Goal: Information Seeking & Learning: Learn about a topic

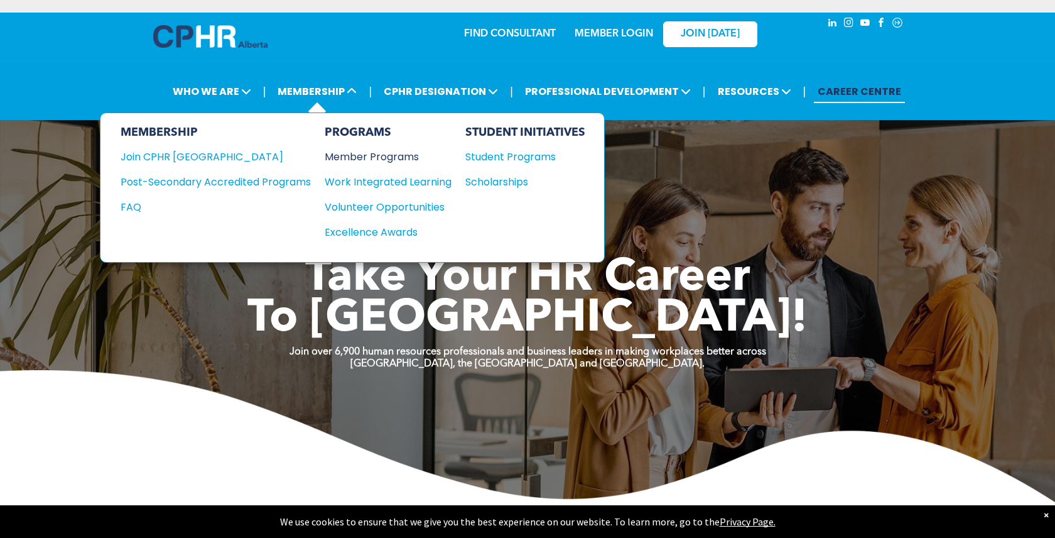
click at [366, 157] on div "Member Programs" at bounding box center [382, 157] width 114 height 16
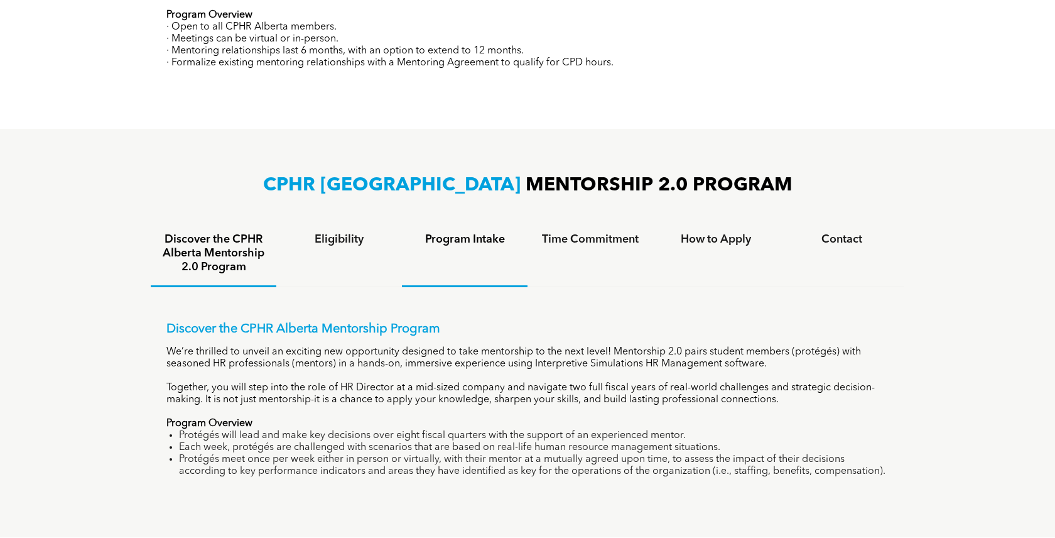
scroll to position [685, 0]
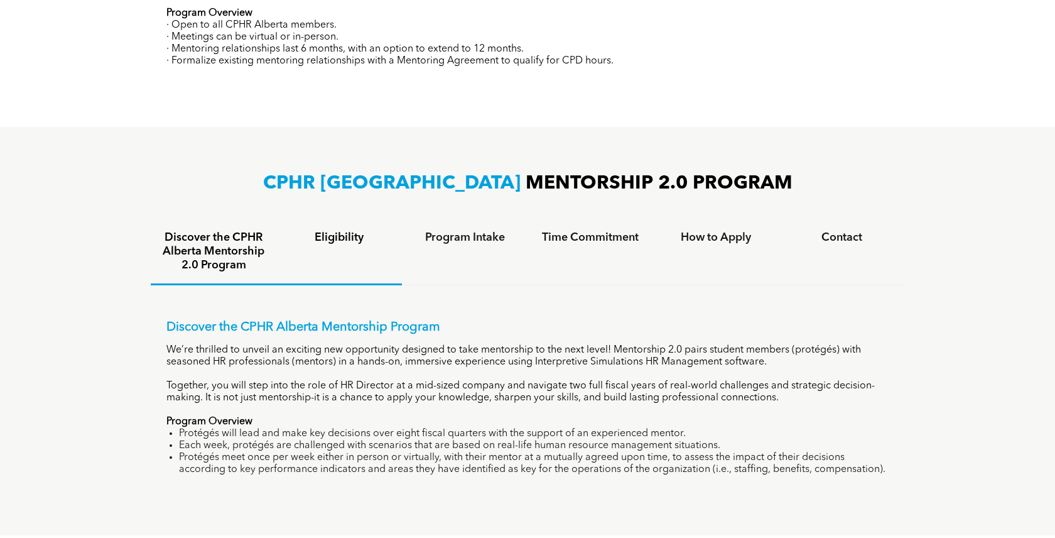
click at [364, 243] on h4 "Eligibility" at bounding box center [339, 238] width 103 height 14
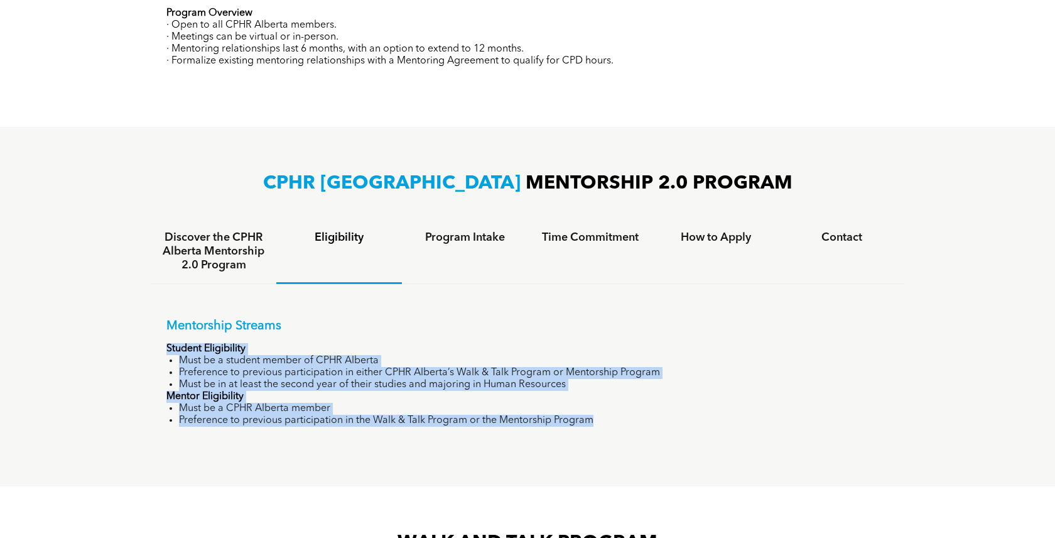
drag, startPoint x: 167, startPoint y: 347, endPoint x: 589, endPoint y: 425, distance: 428.5
click at [589, 425] on div "Mentorship Streams Student Eligibility Must be a student member of CPHR Alberta…" at bounding box center [527, 372] width 722 height 108
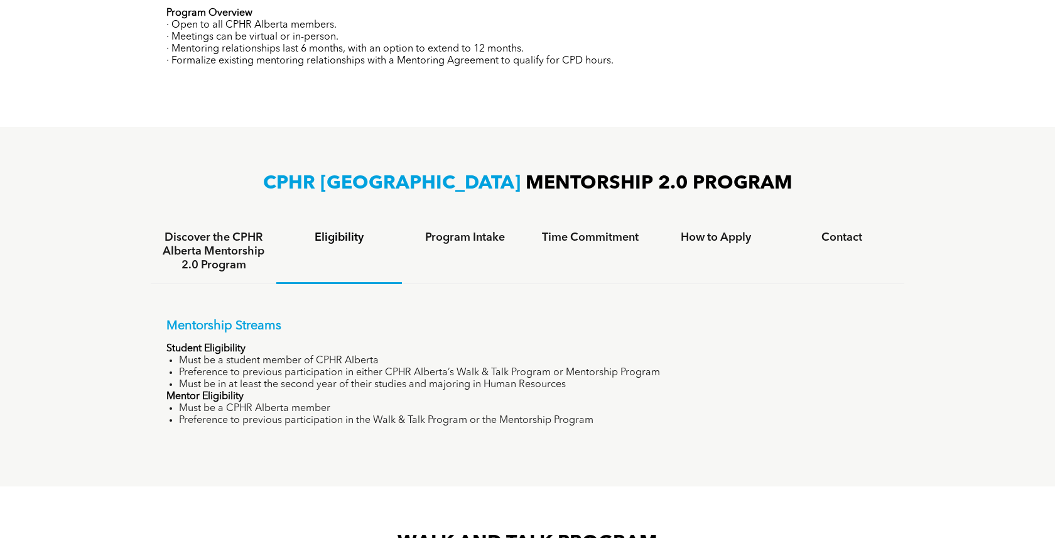
click at [599, 425] on li "Preference to previous participation in the Walk & Talk Program or the Mentorsh…" at bounding box center [534, 421] width 710 height 12
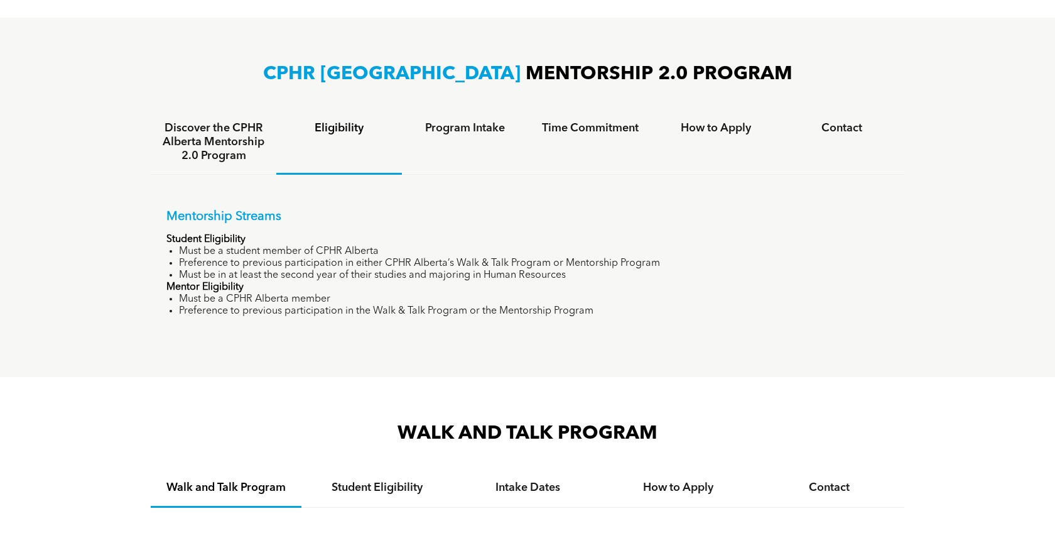
scroll to position [773, 0]
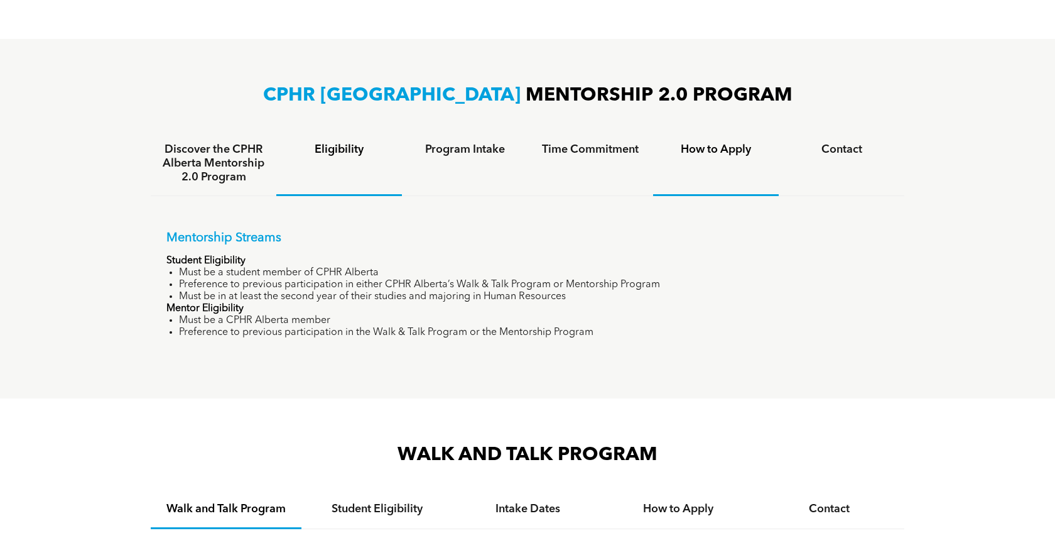
click at [716, 154] on h4 "How to Apply" at bounding box center [716, 150] width 103 height 14
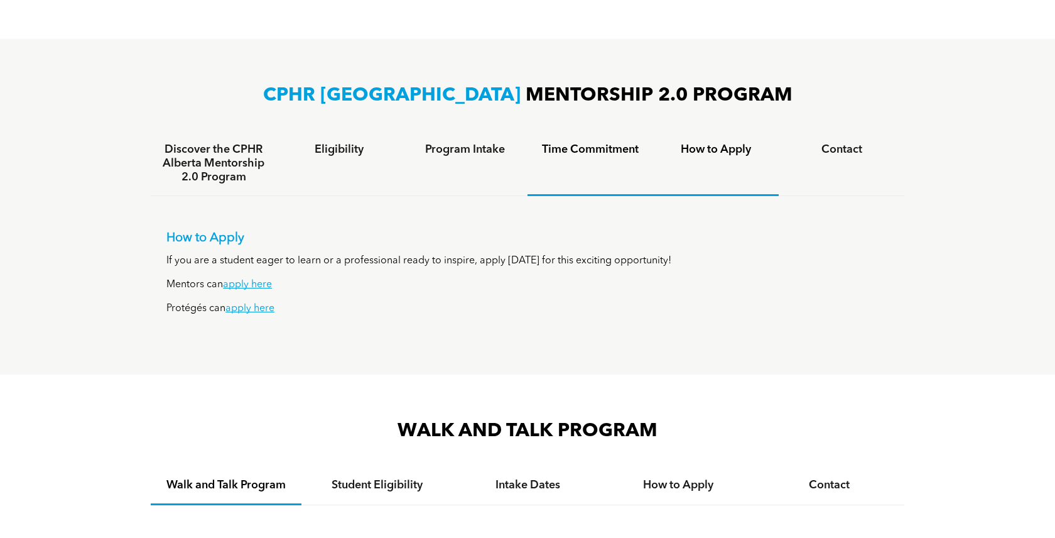
click at [580, 133] on div "Time Commitment" at bounding box center [591, 163] width 126 height 65
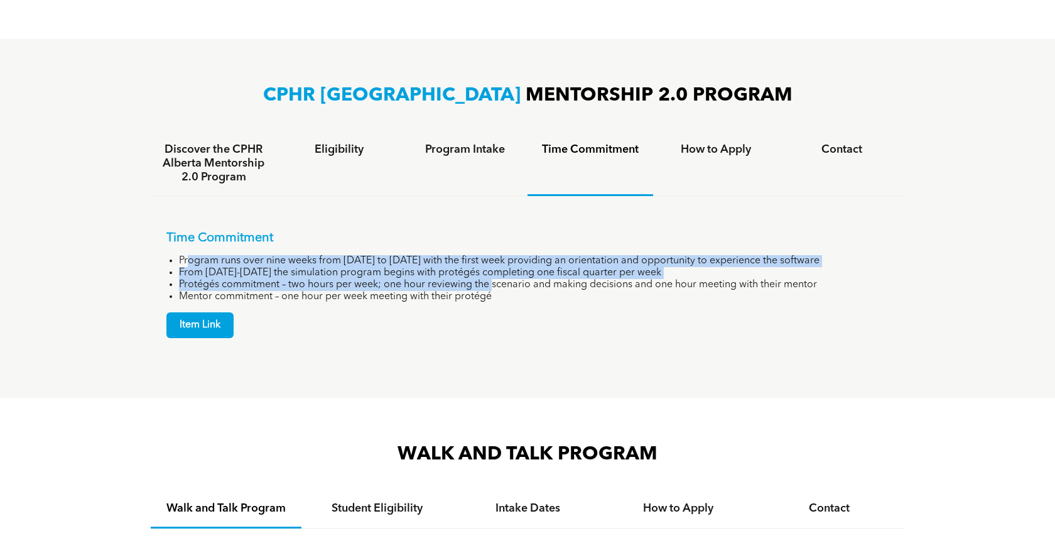
drag, startPoint x: 187, startPoint y: 259, endPoint x: 496, endPoint y: 282, distance: 310.6
click at [496, 281] on ul "Program runs over nine weeks from [DATE] to [DATE] with the first week providin…" at bounding box center [527, 279] width 722 height 48
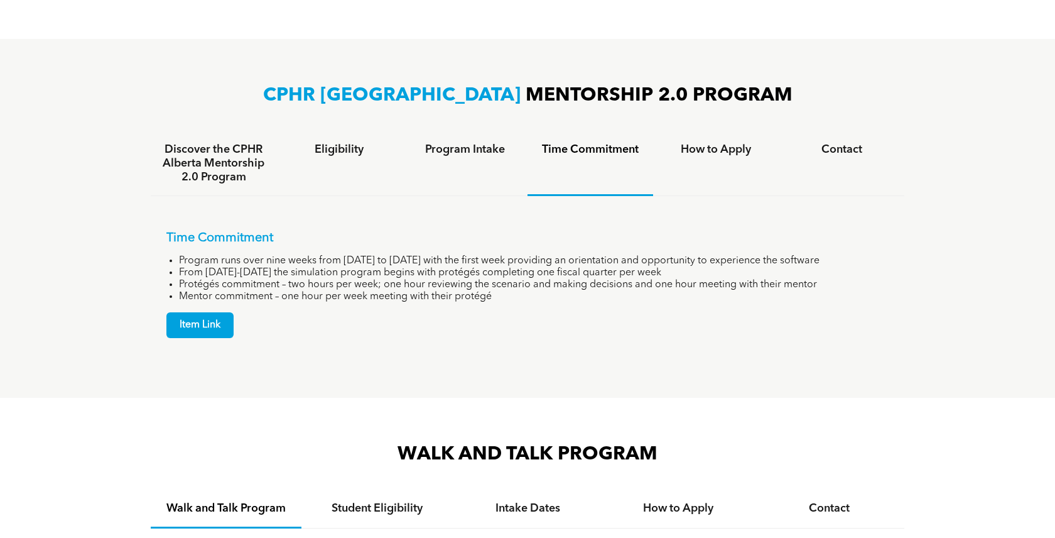
click at [550, 297] on li "Mentor commitment – one hour per week meeting with their protégé" at bounding box center [534, 297] width 710 height 12
click at [707, 147] on h4 "How to Apply" at bounding box center [716, 150] width 103 height 14
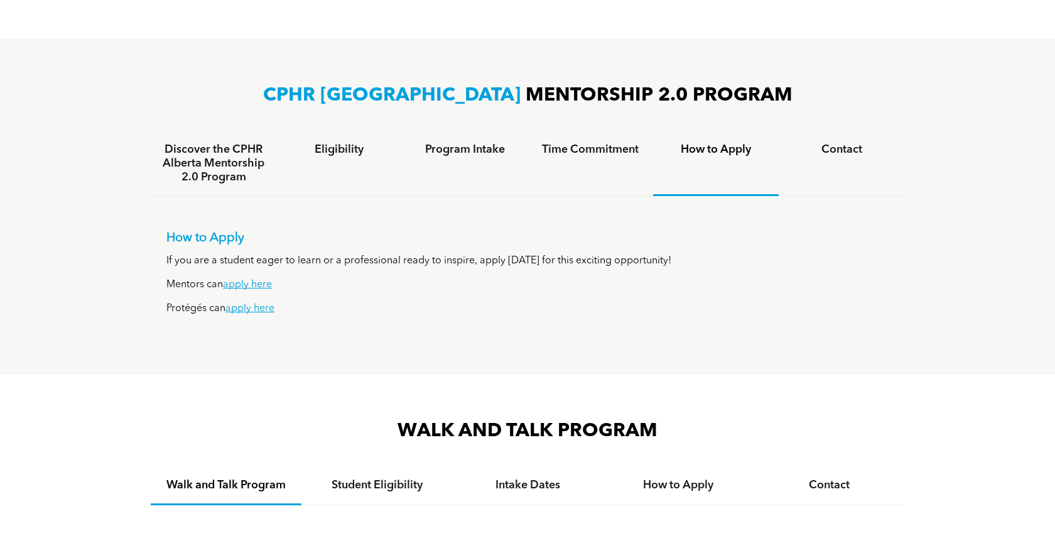
click at [649, 159] on div "Time Commitment" at bounding box center [591, 163] width 126 height 65
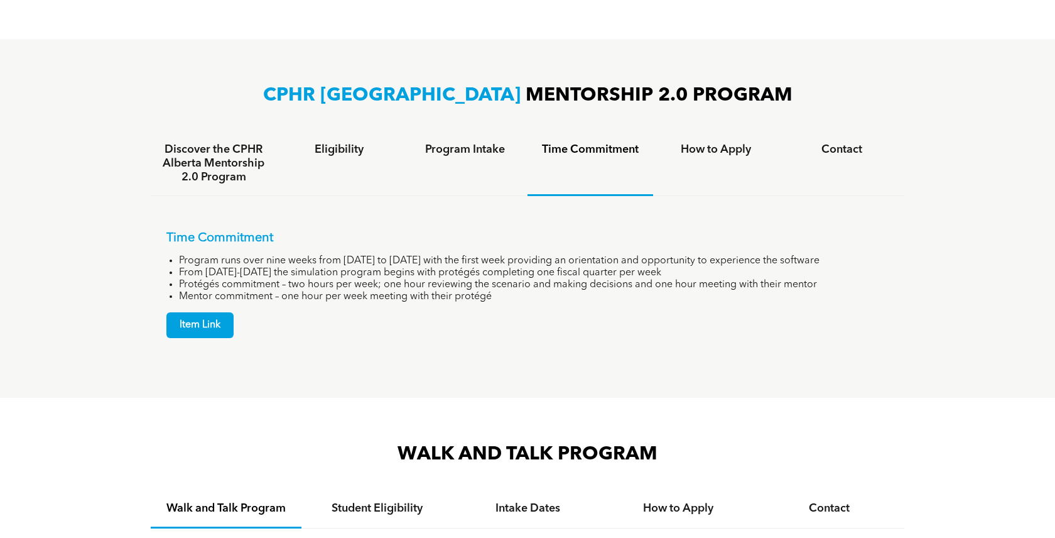
drag, startPoint x: 203, startPoint y: 286, endPoint x: 833, endPoint y: 303, distance: 630.3
click at [834, 303] on div "Time Commitment Program runs over nine weeks from [DATE] to [DATE] with the fir…" at bounding box center [527, 284] width 722 height 107
click at [833, 303] on div "Item Link" at bounding box center [527, 320] width 722 height 35
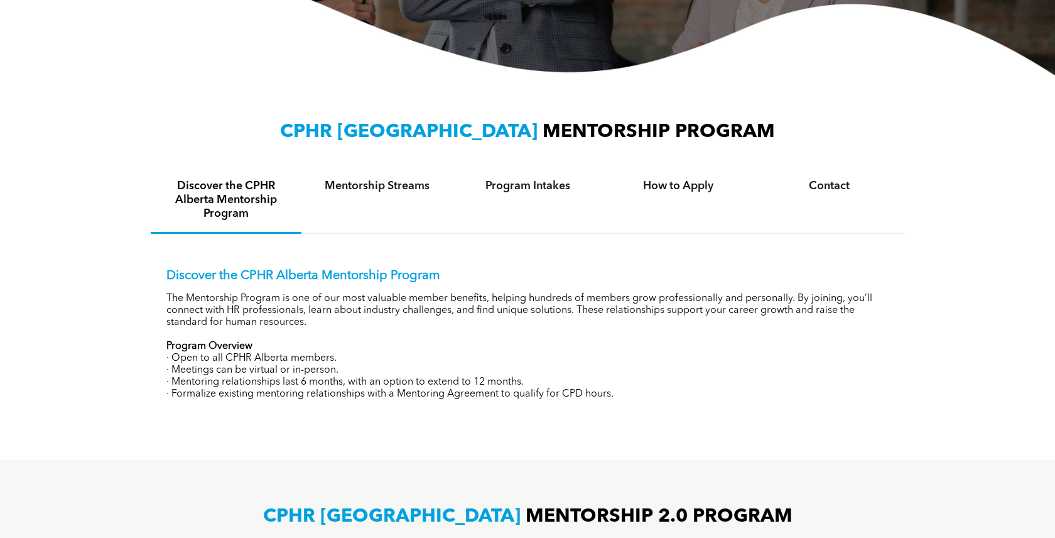
scroll to position [315, 0]
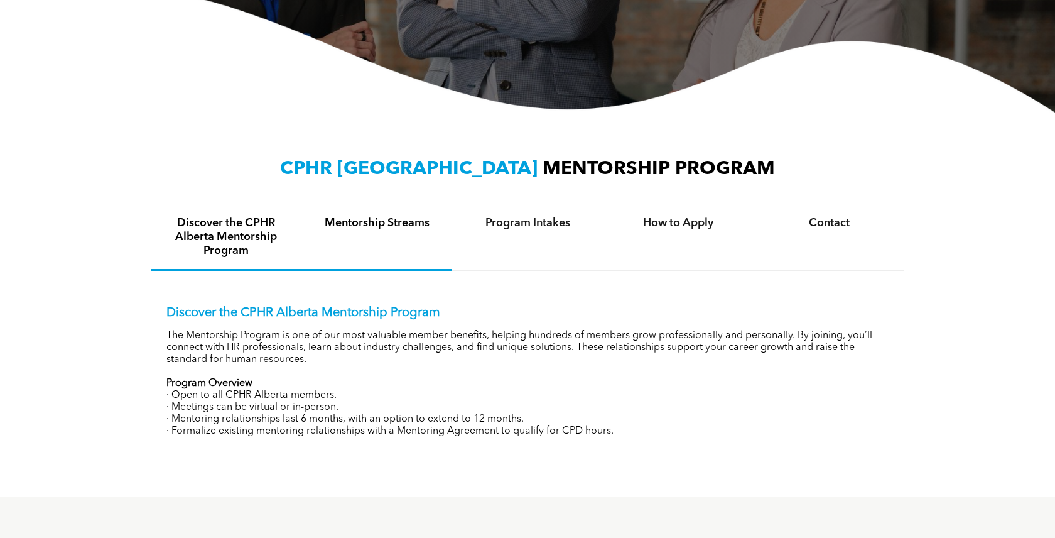
click at [393, 224] on h4 "Mentorship Streams" at bounding box center [377, 223] width 128 height 14
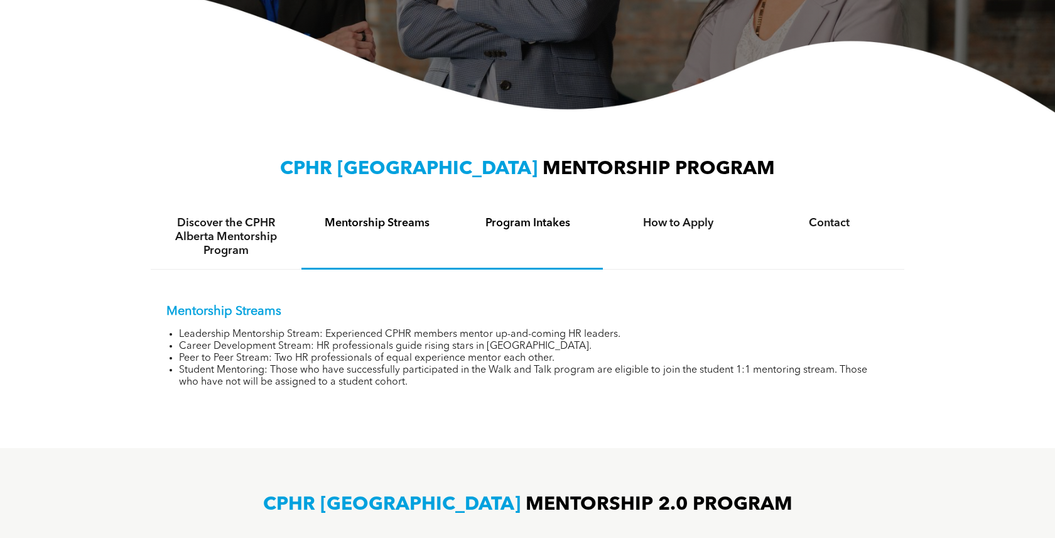
click at [510, 232] on div "Program Intakes" at bounding box center [527, 237] width 151 height 65
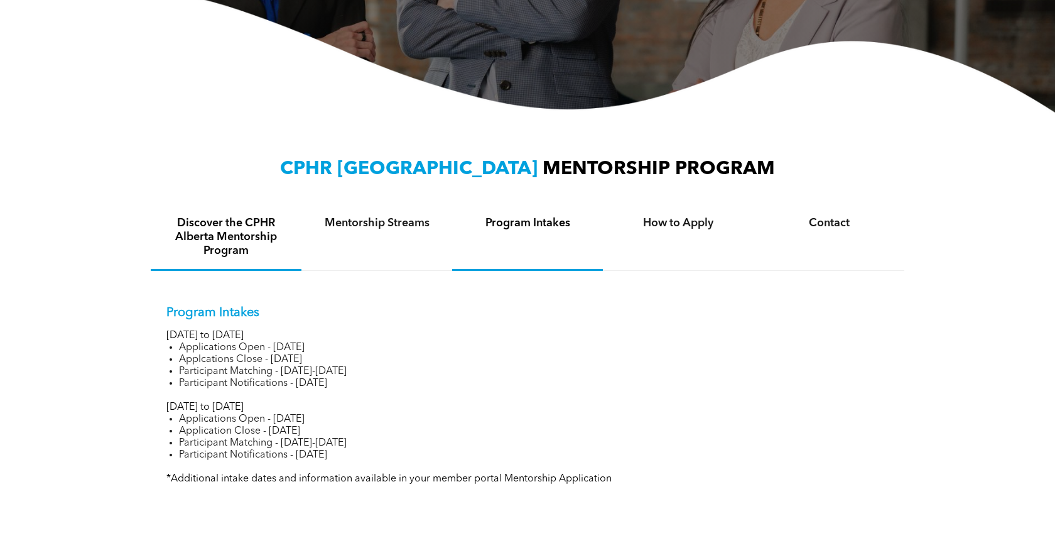
click at [268, 224] on h4 "Discover the CPHR Alberta Mentorship Program" at bounding box center [226, 236] width 128 height 41
